Goal: Navigation & Orientation: Find specific page/section

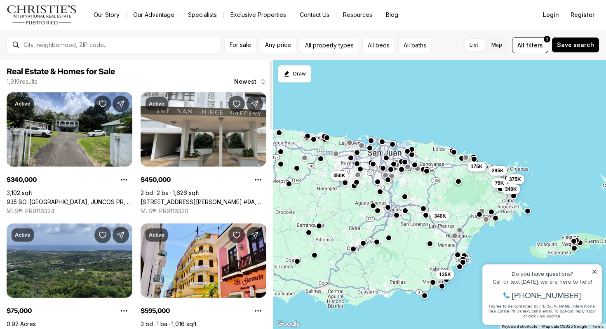
click at [152, 48] on div at bounding box center [120, 44] width 200 height 13
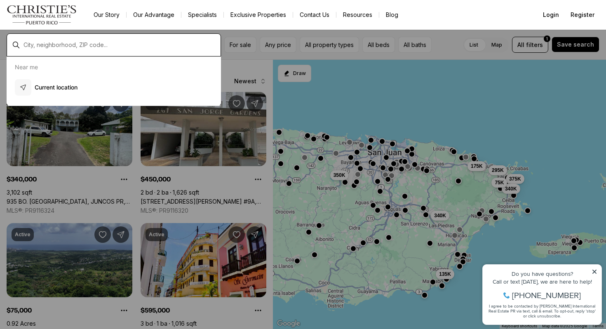
click at [151, 46] on input "text" at bounding box center [121, 45] width 194 height 7
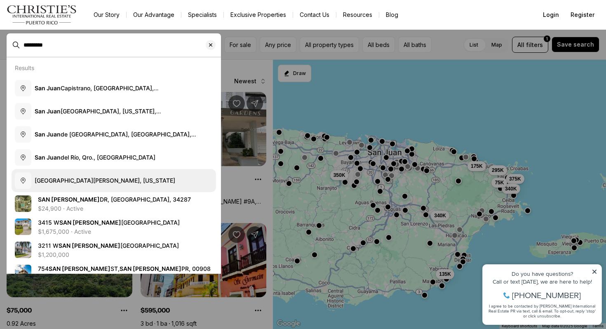
type input "********"
click at [113, 179] on button "[GEOGRAPHIC_DATA][PERSON_NAME], [US_STATE]" at bounding box center [114, 180] width 205 height 23
